Goal: Task Accomplishment & Management: Complete application form

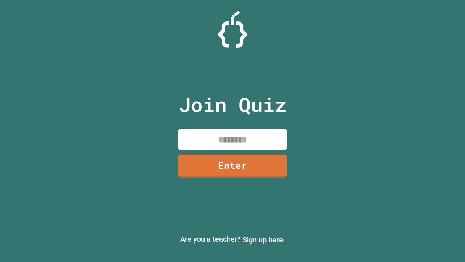
click at [264, 240] on link "Sign up here." at bounding box center [264, 239] width 43 height 9
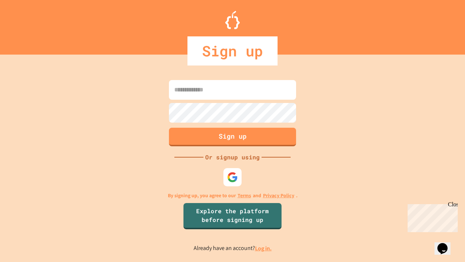
click at [264, 248] on link "Log in." at bounding box center [263, 248] width 17 height 8
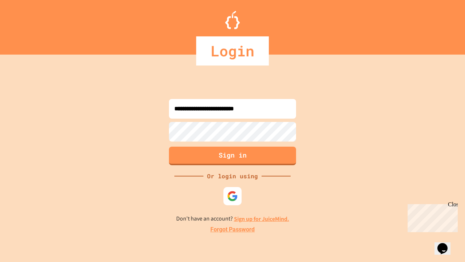
type input "**********"
